Goal: Task Accomplishment & Management: Use online tool/utility

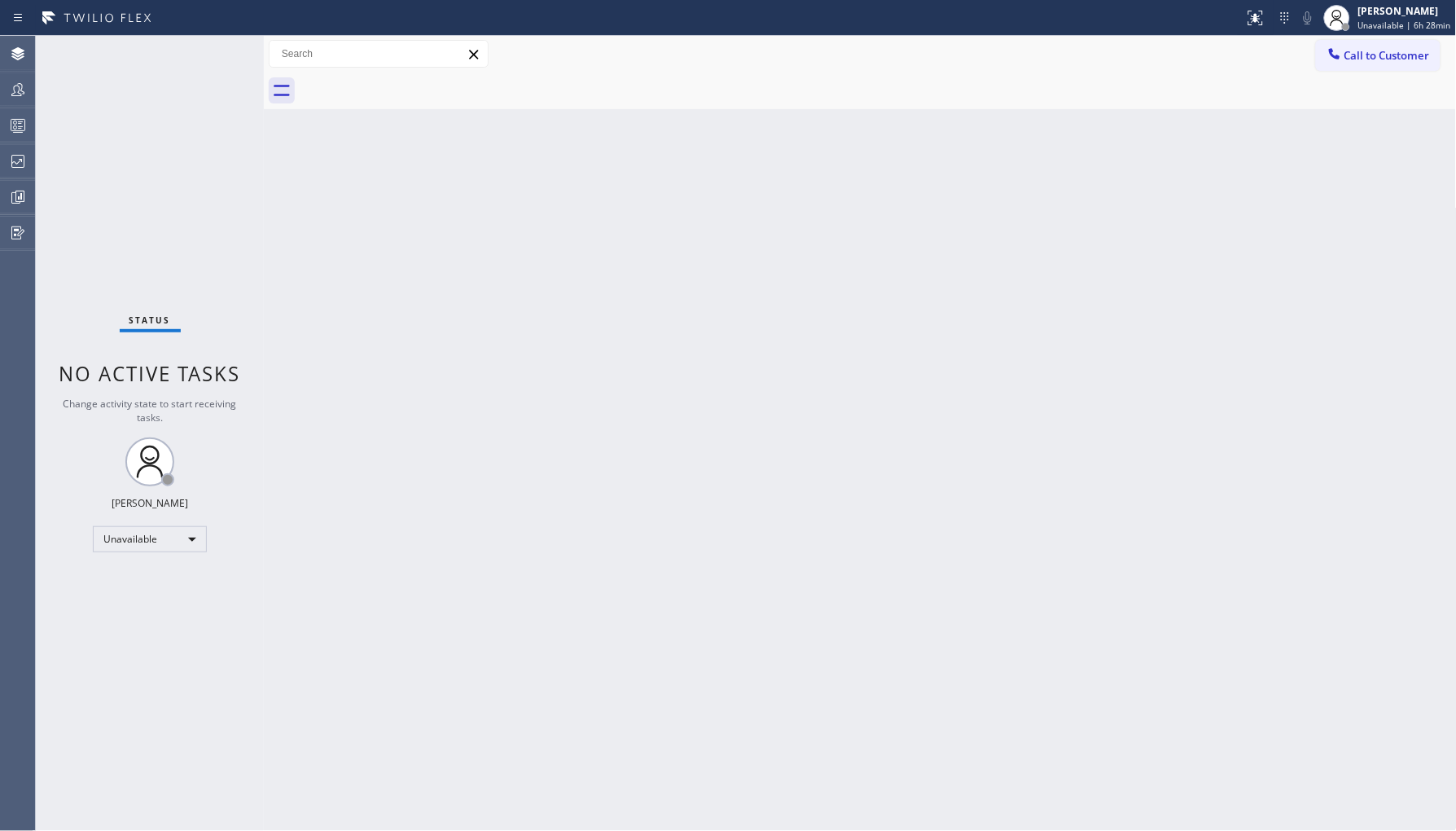
click at [19, 151] on icon at bounding box center [18, 161] width 20 height 20
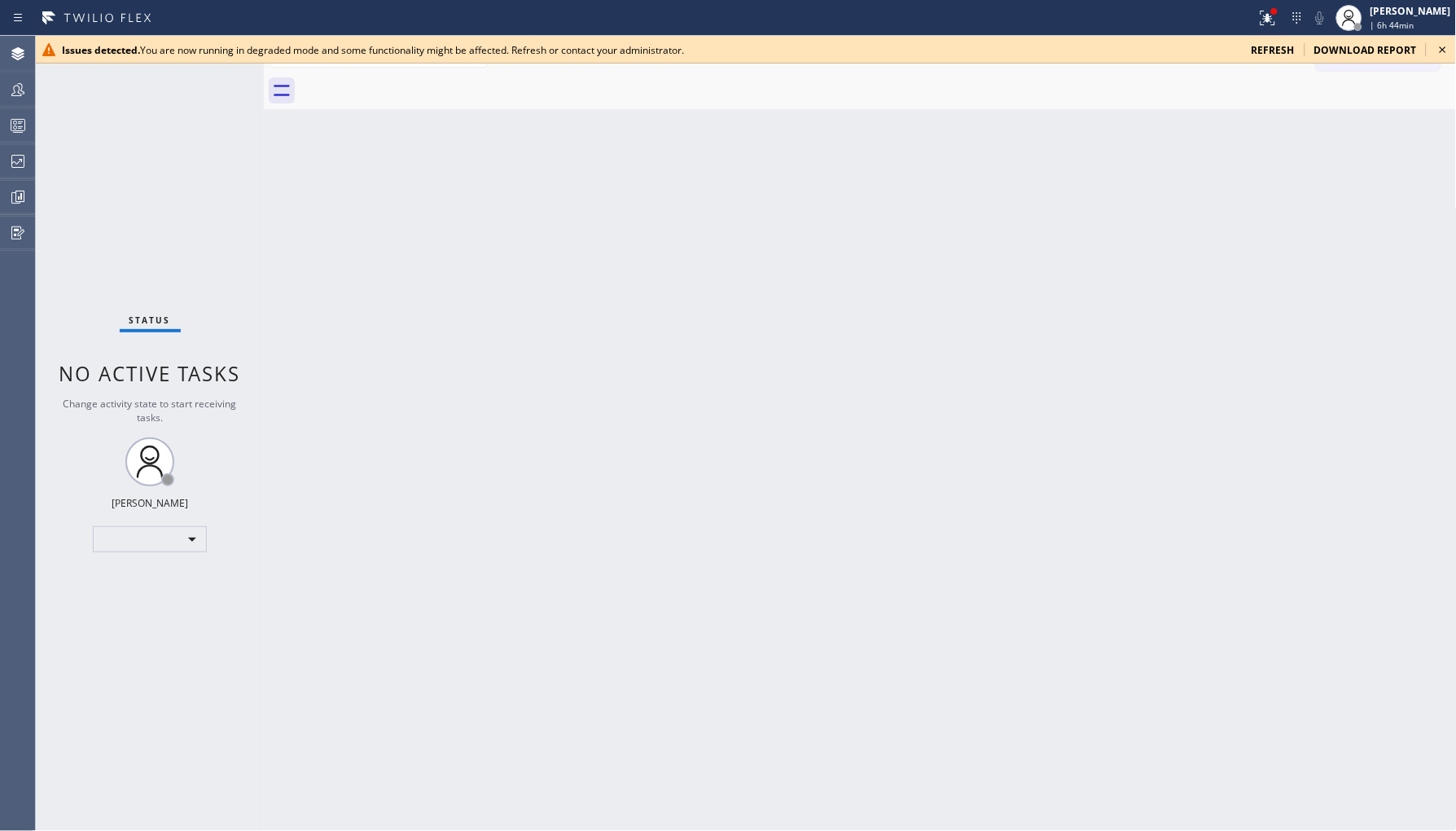
click at [1272, 59] on div "Issues detected. You are now running in degraded mode and some functionality mi…" at bounding box center [746, 49] width 1420 height 27
click at [1279, 36] on div "Issues detected. You are now running in degraded mode and some functionality mi…" at bounding box center [746, 49] width 1420 height 27
click at [1282, 45] on span "refresh" at bounding box center [1273, 50] width 43 height 14
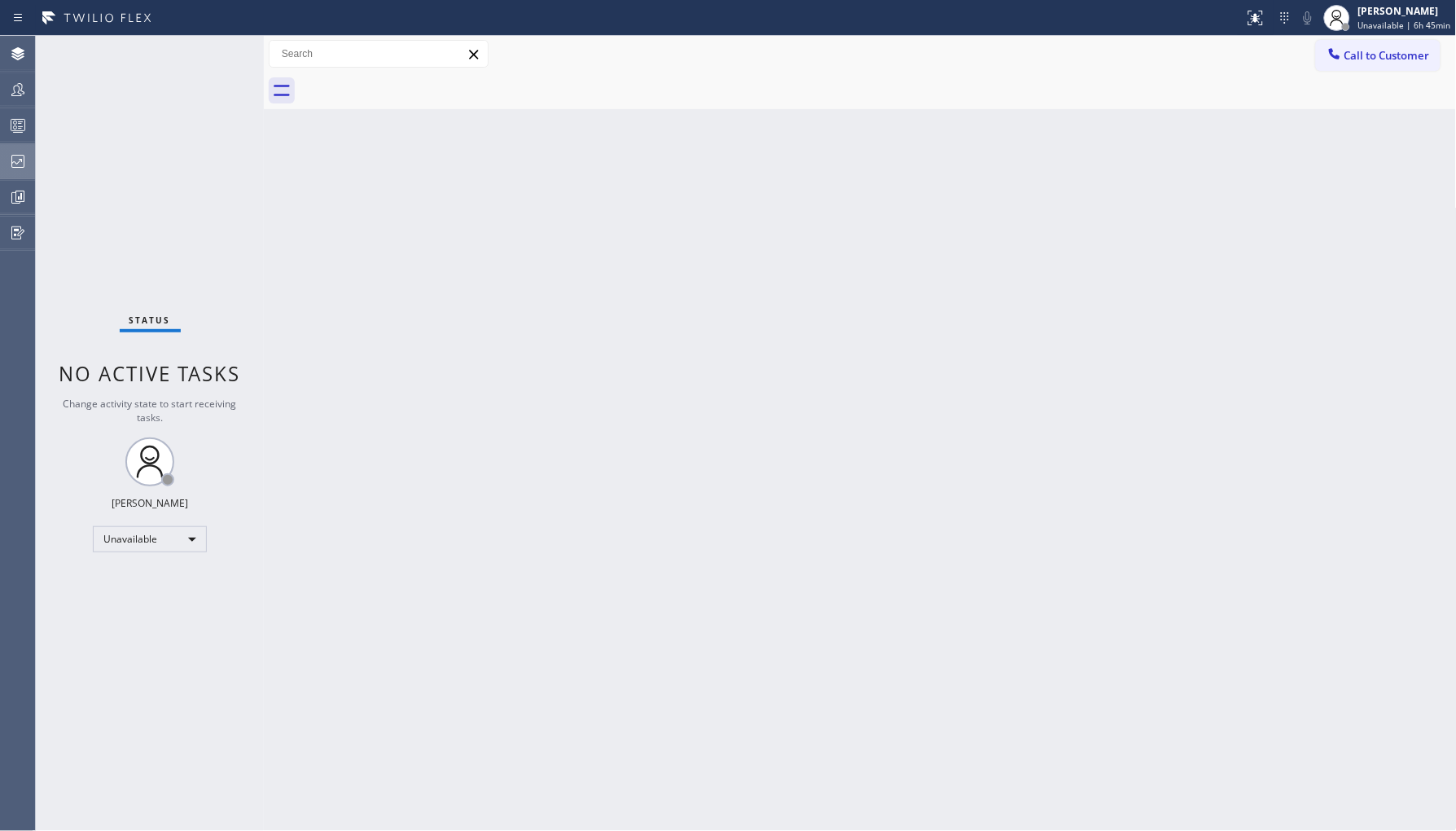
click at [21, 165] on icon at bounding box center [18, 161] width 20 height 20
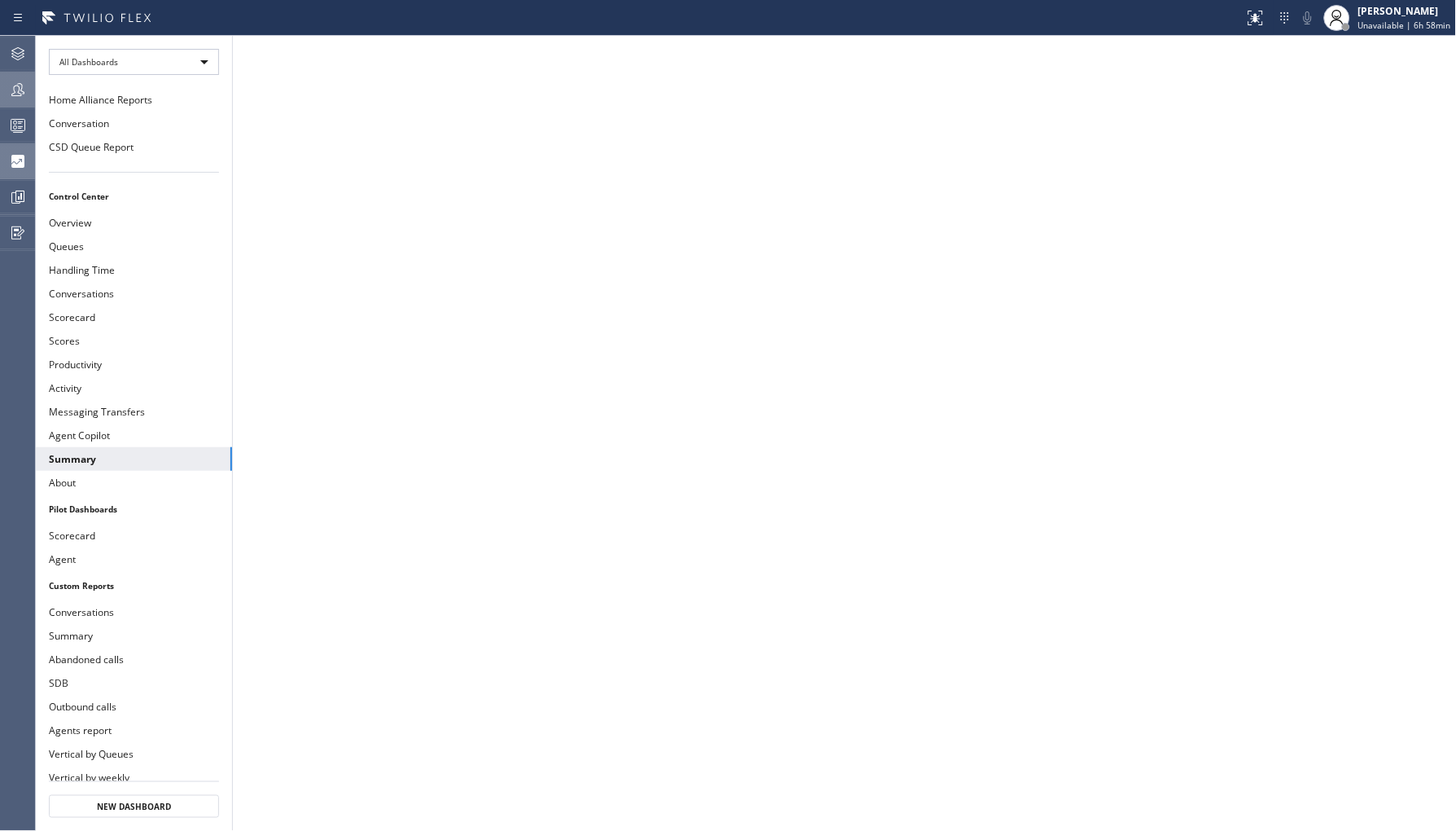
click at [15, 96] on icon at bounding box center [18, 90] width 13 height 13
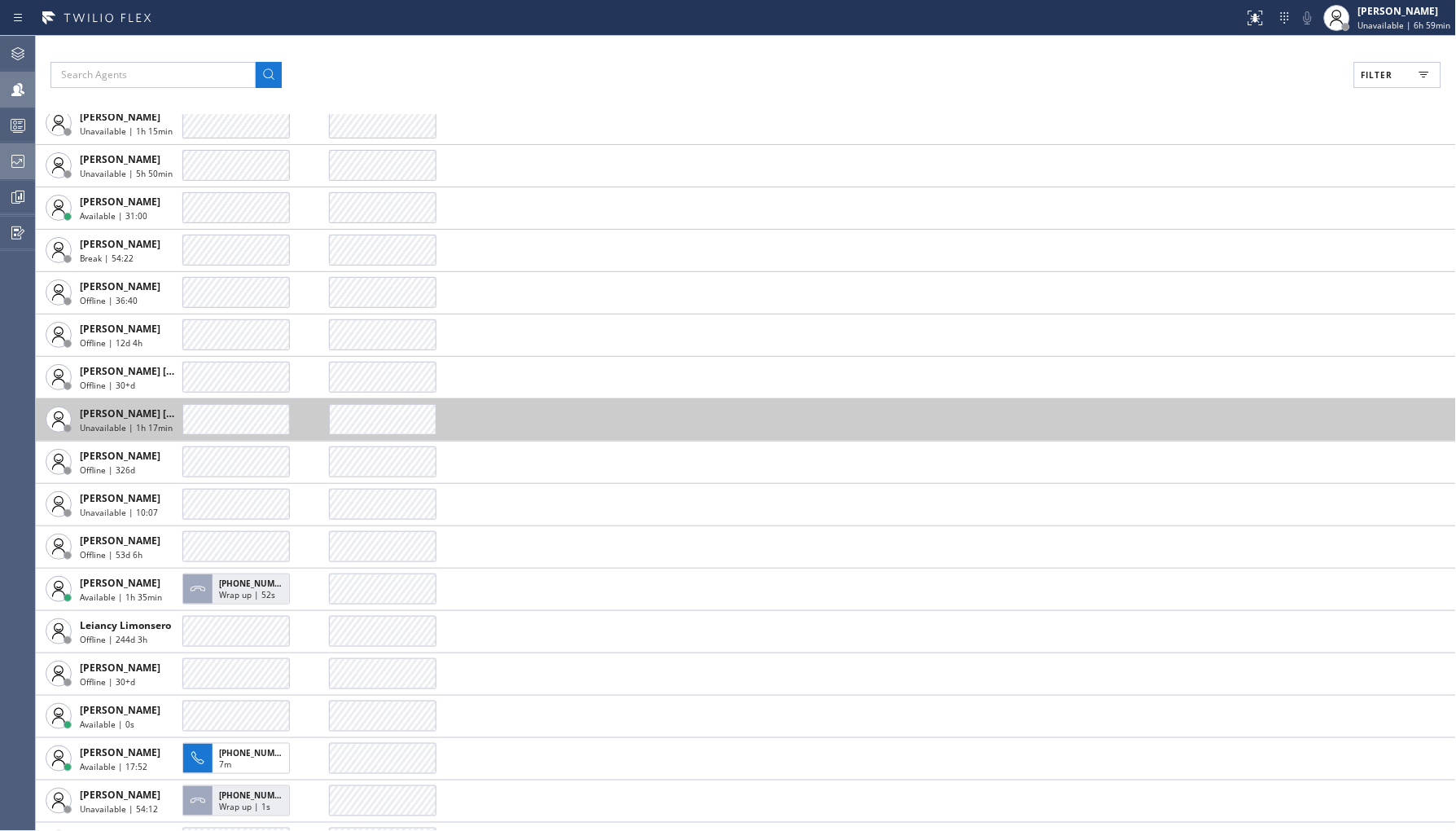
scroll to position [2263, 0]
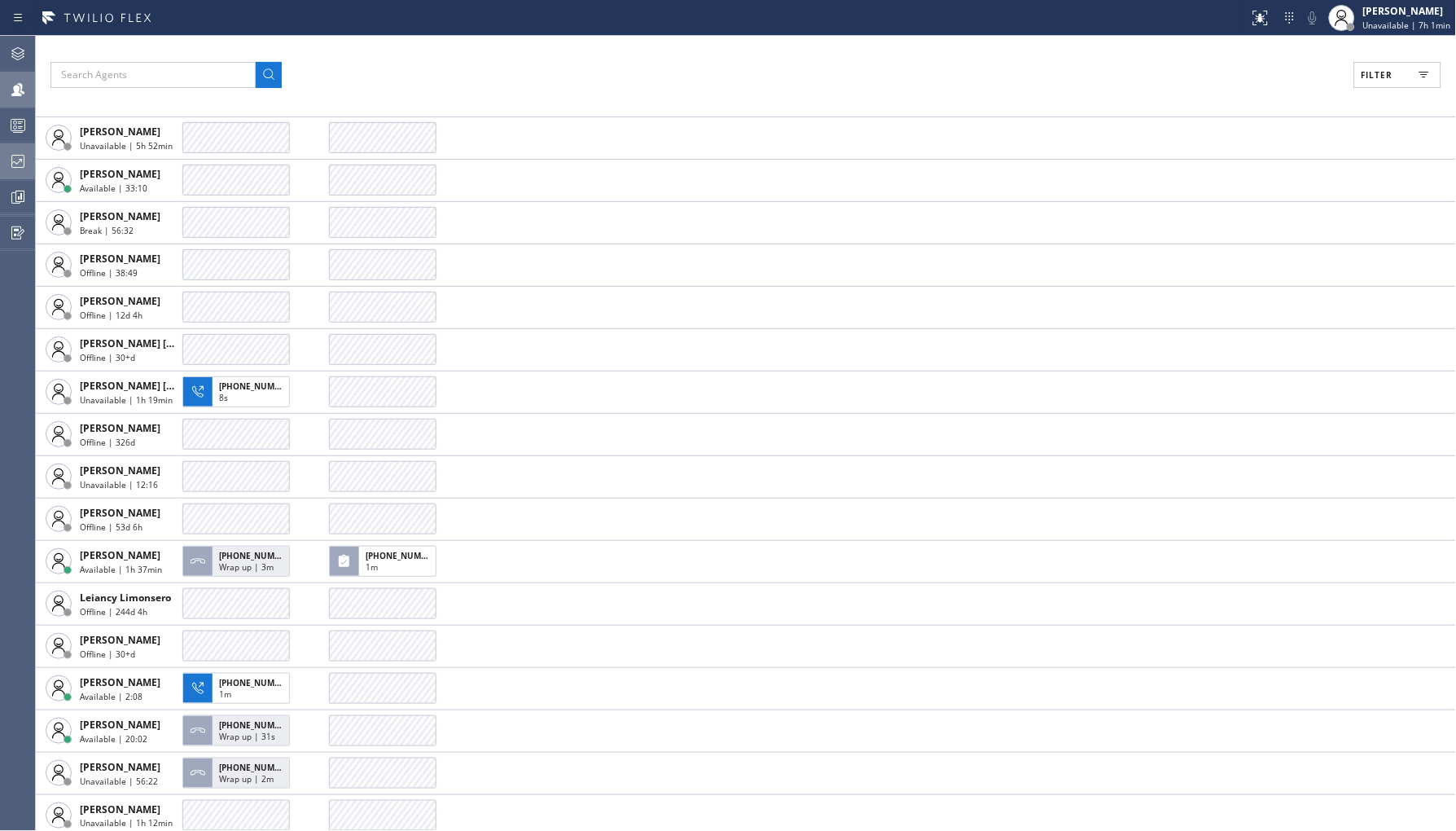
click at [12, 168] on icon at bounding box center [18, 161] width 20 height 20
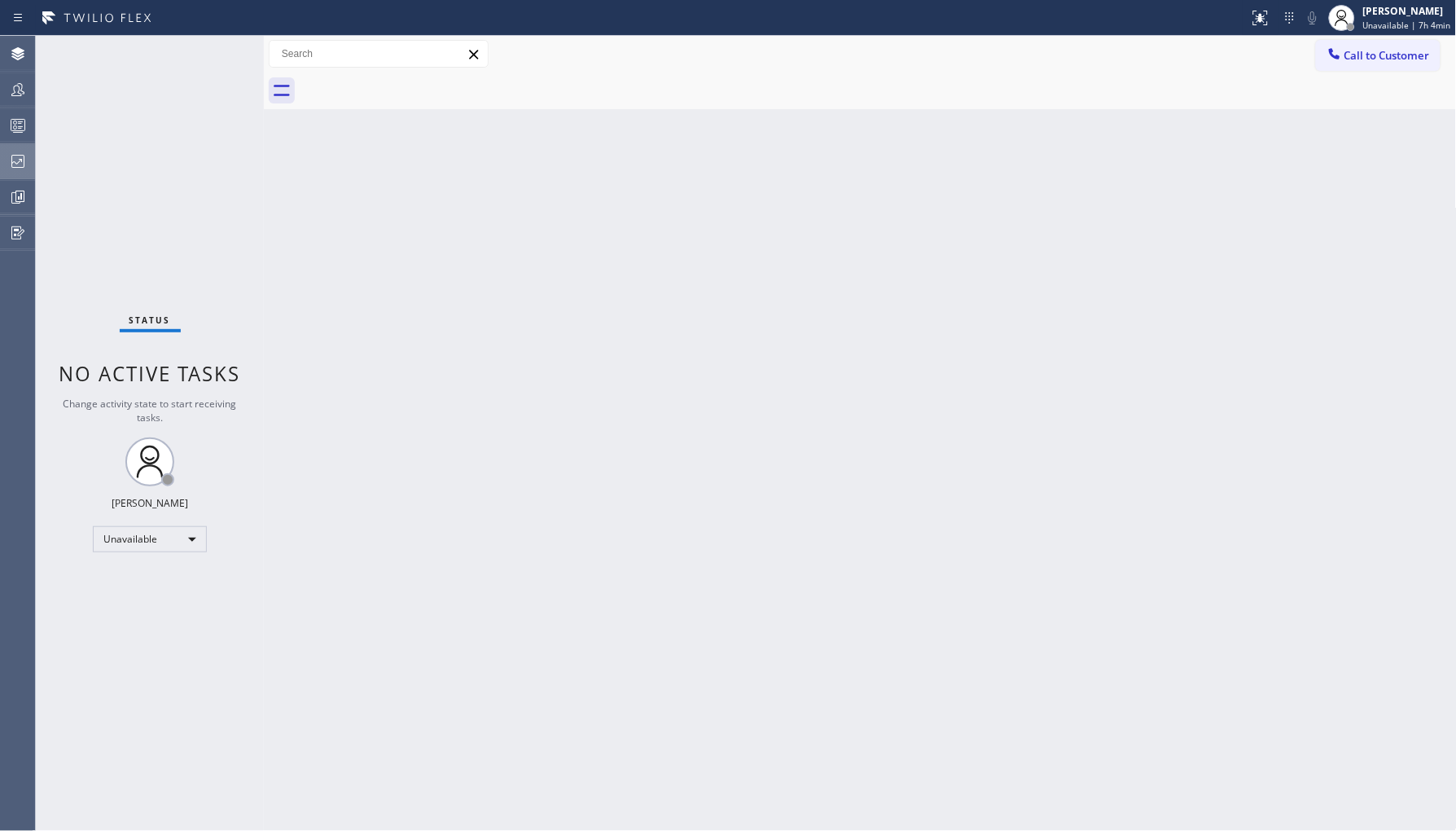
click at [24, 157] on icon at bounding box center [18, 161] width 20 height 20
